Goal: Communication & Community: Answer question/provide support

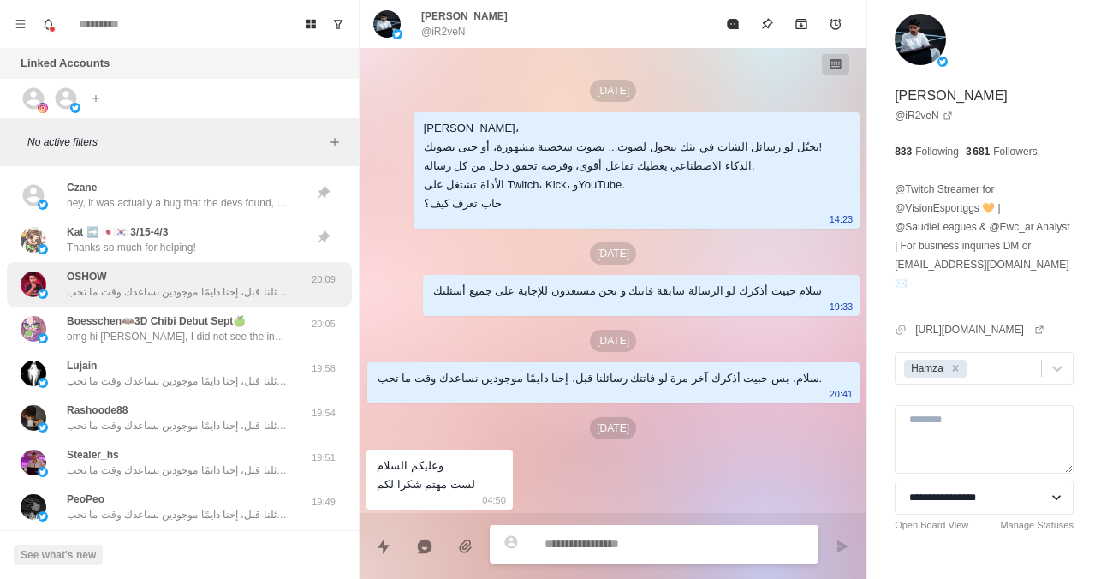
click at [265, 288] on p "سلام، بس حبيت أذكرك آخر مرة لو فاتتك رسائلنا قبل، إحنا دايمًا موجودين نساعدك وق…" at bounding box center [178, 291] width 223 height 15
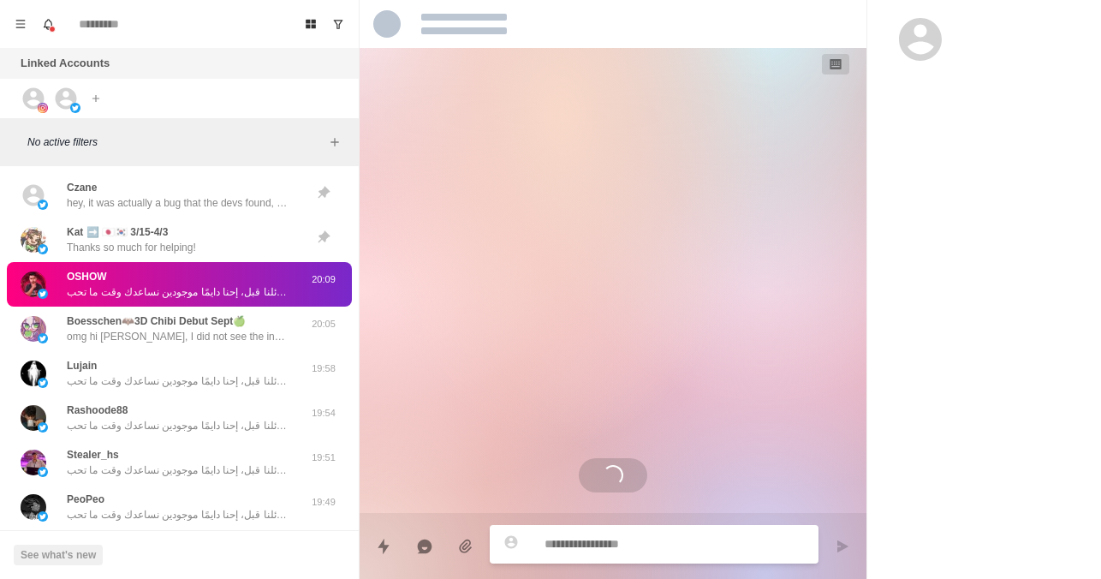
type textarea "*"
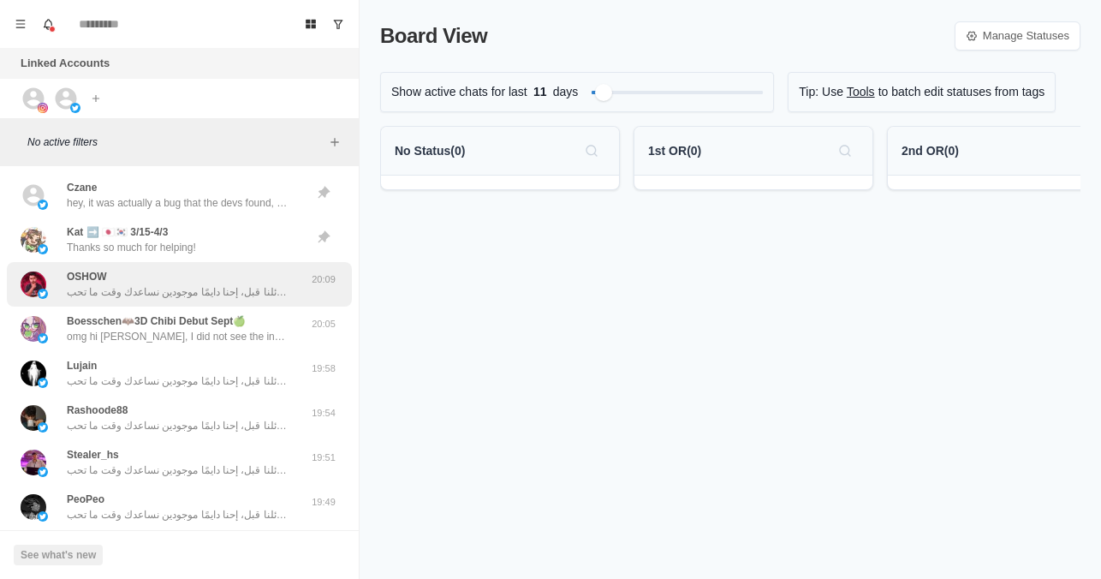
click at [191, 295] on p "سلام، بس حبيت أذكرك آخر مرة لو فاتتك رسائلنا قبل، إحنا دايمًا موجودين نساعدك وق…" at bounding box center [178, 291] width 223 height 15
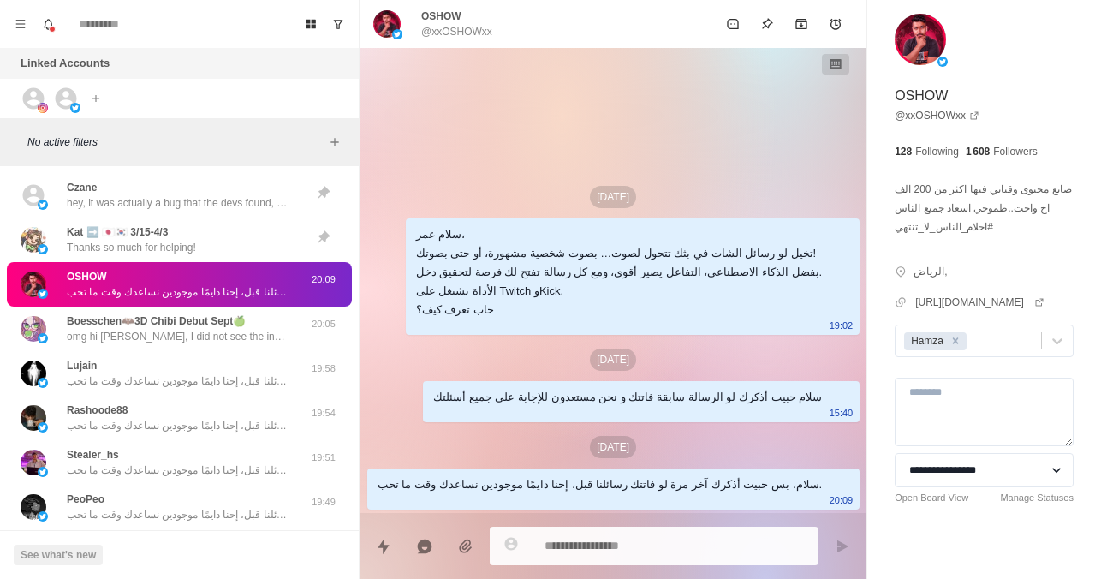
type textarea "*"
